Goal: Information Seeking & Learning: Compare options

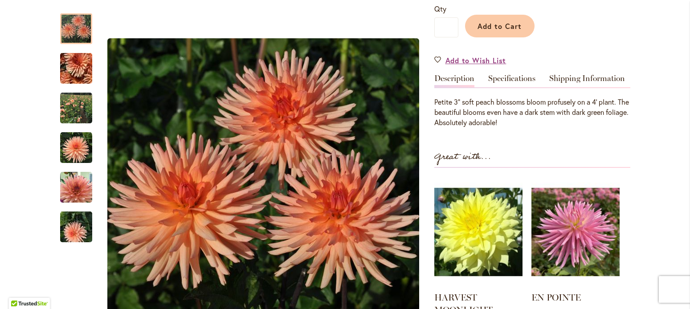
scroll to position [311, 0]
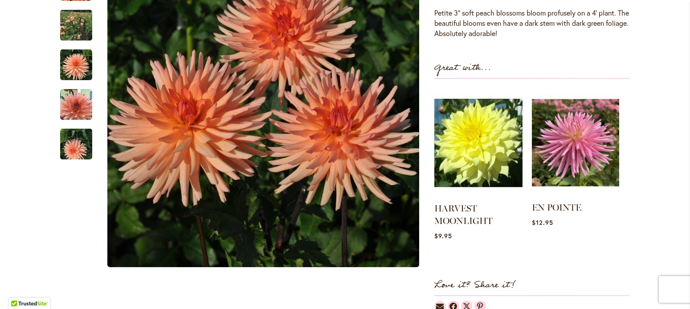
click at [582, 174] on img at bounding box center [575, 142] width 87 height 109
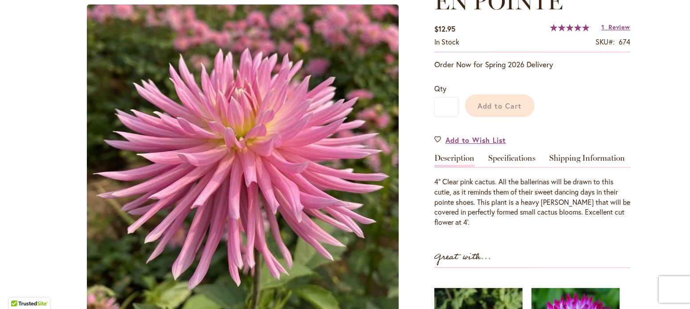
scroll to position [150, 0]
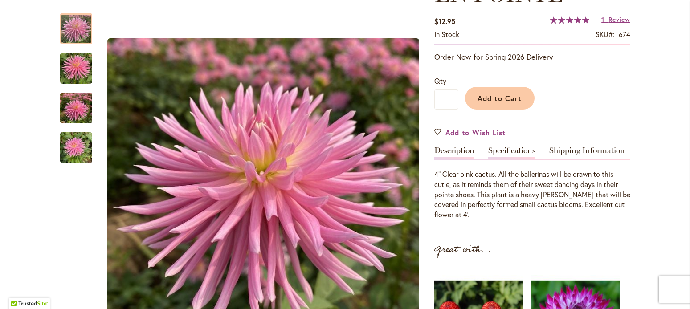
click at [512, 152] on link "Specifications" at bounding box center [511, 152] width 47 height 13
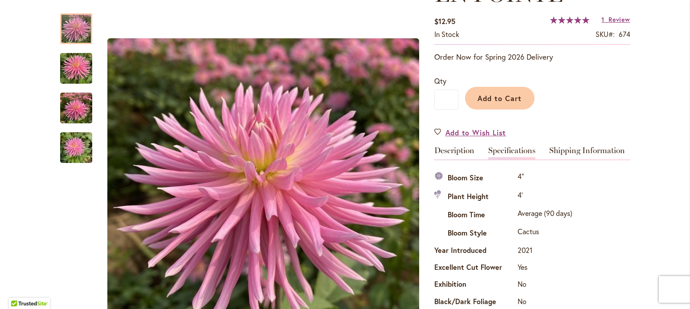
scroll to position [296, 0]
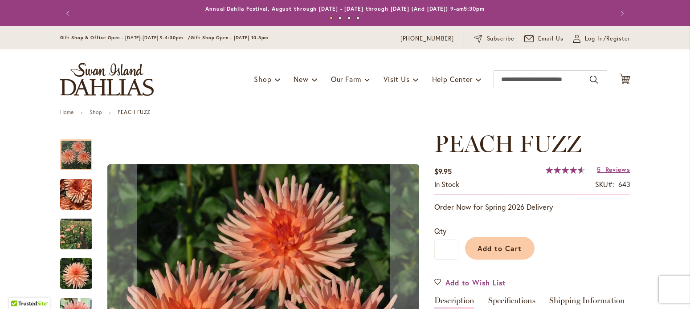
scroll to position [294, 0]
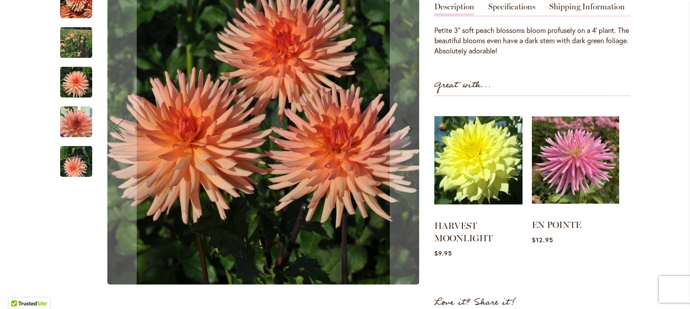
click at [573, 188] on img at bounding box center [575, 160] width 87 height 109
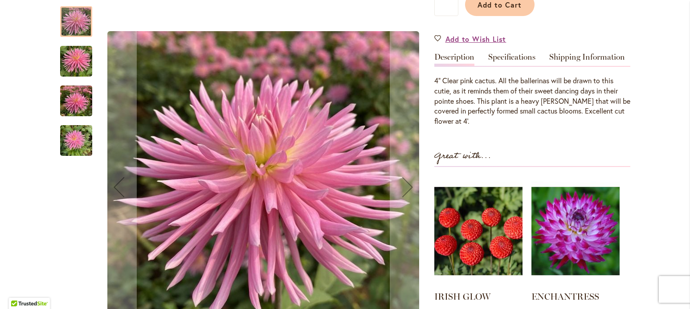
scroll to position [280, 0]
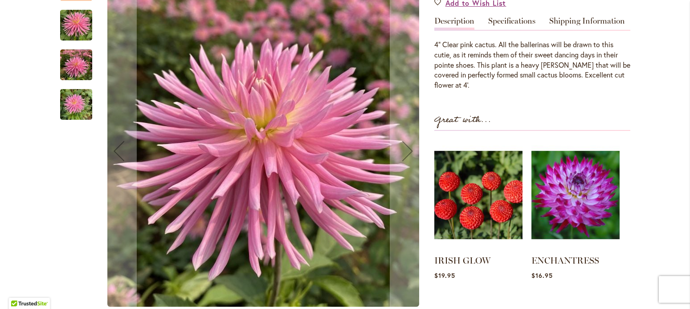
click at [75, 110] on img "EN POINTE" at bounding box center [76, 104] width 32 height 43
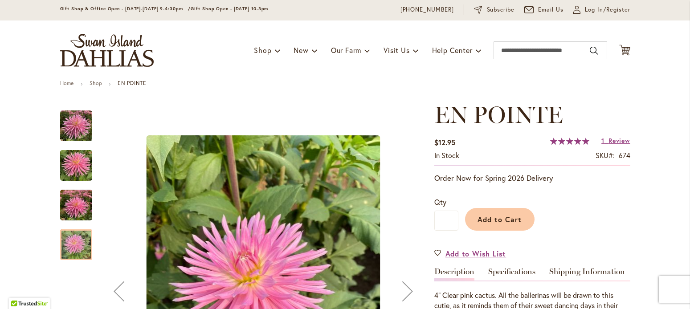
scroll to position [0, 0]
